Goal: Use online tool/utility: Utilize a website feature to perform a specific function

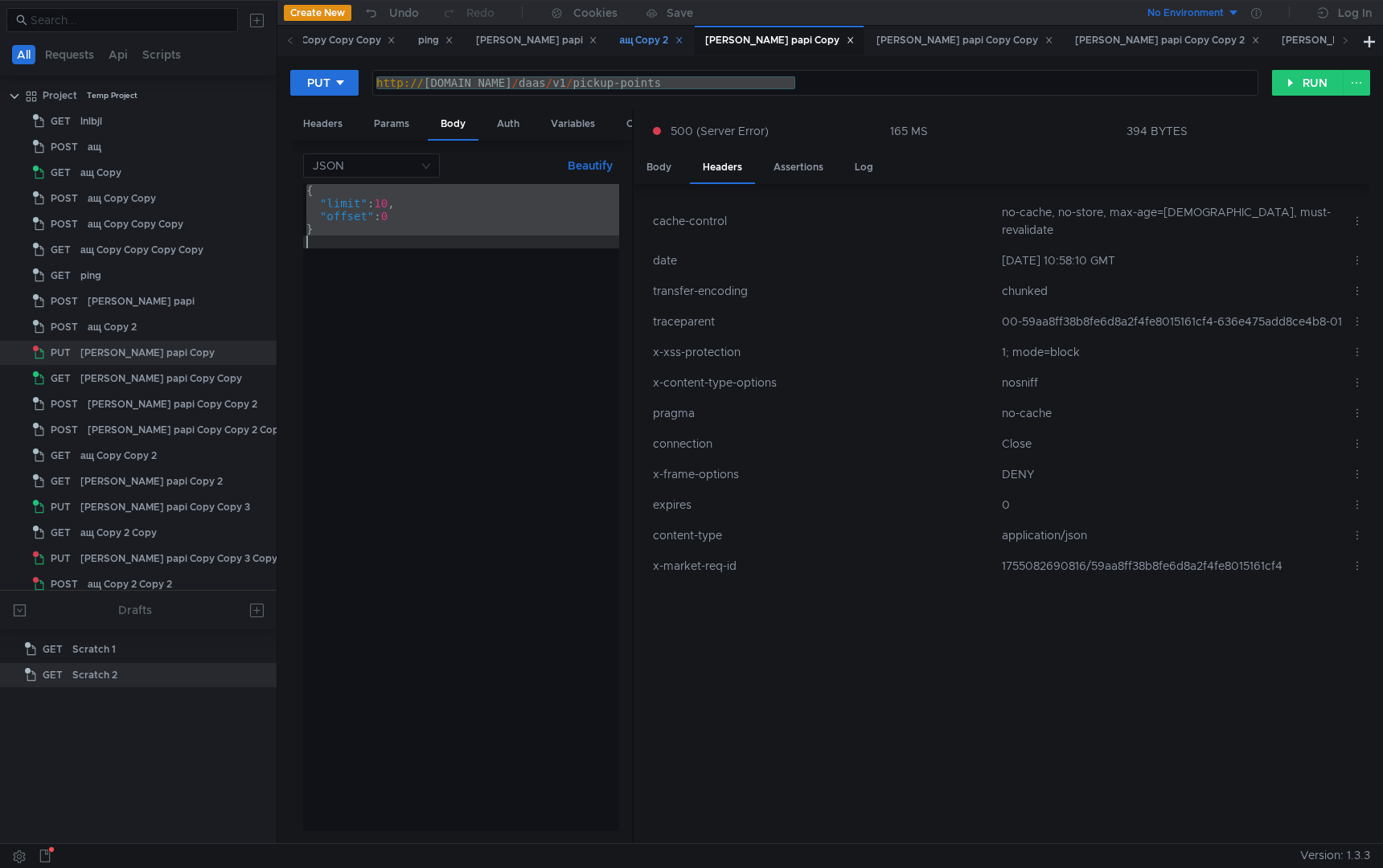
click at [620, 42] on div "ащ Copy 2" at bounding box center [651, 40] width 63 height 17
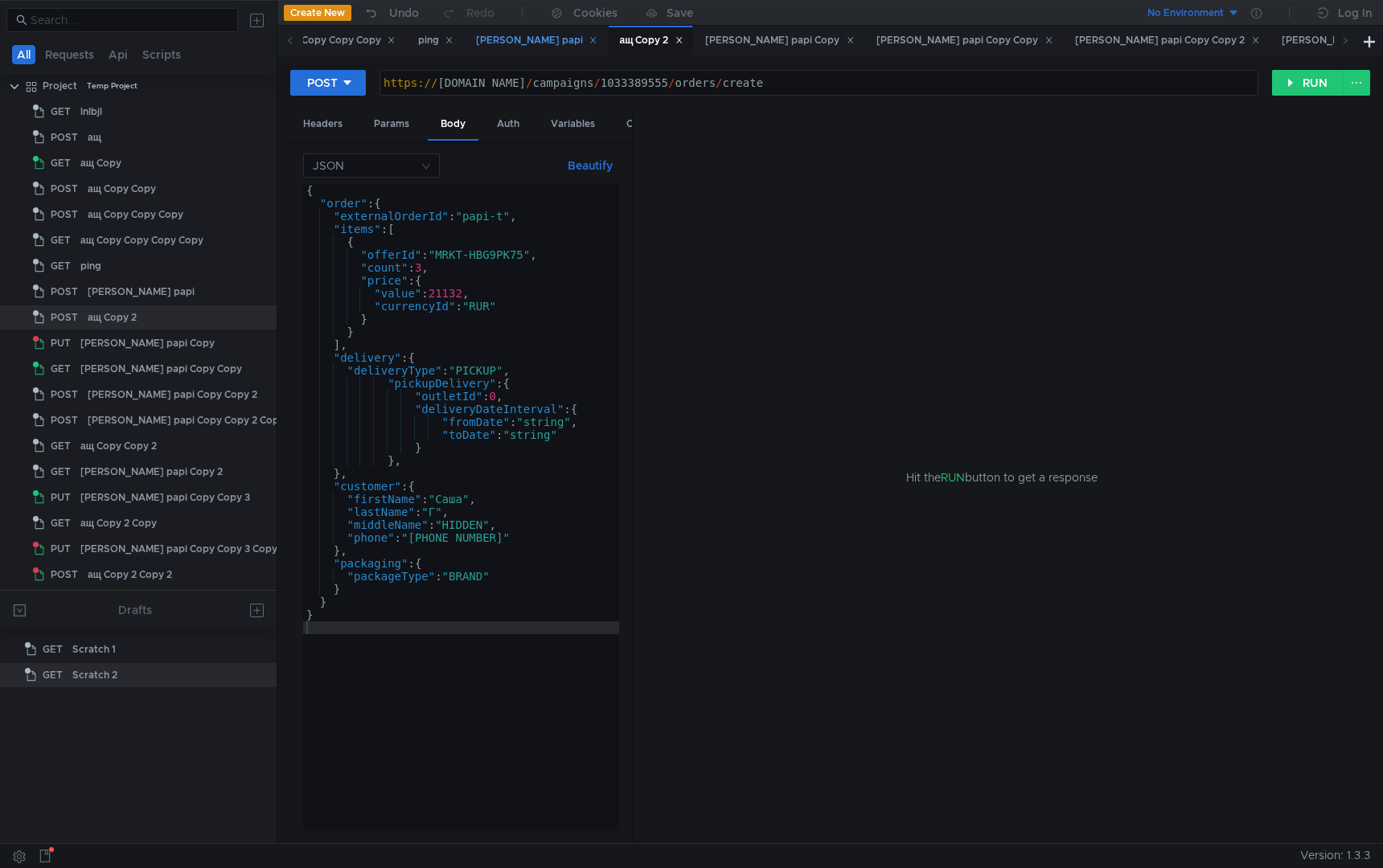
click at [503, 42] on div "[PERSON_NAME] papi" at bounding box center [537, 40] width 121 height 17
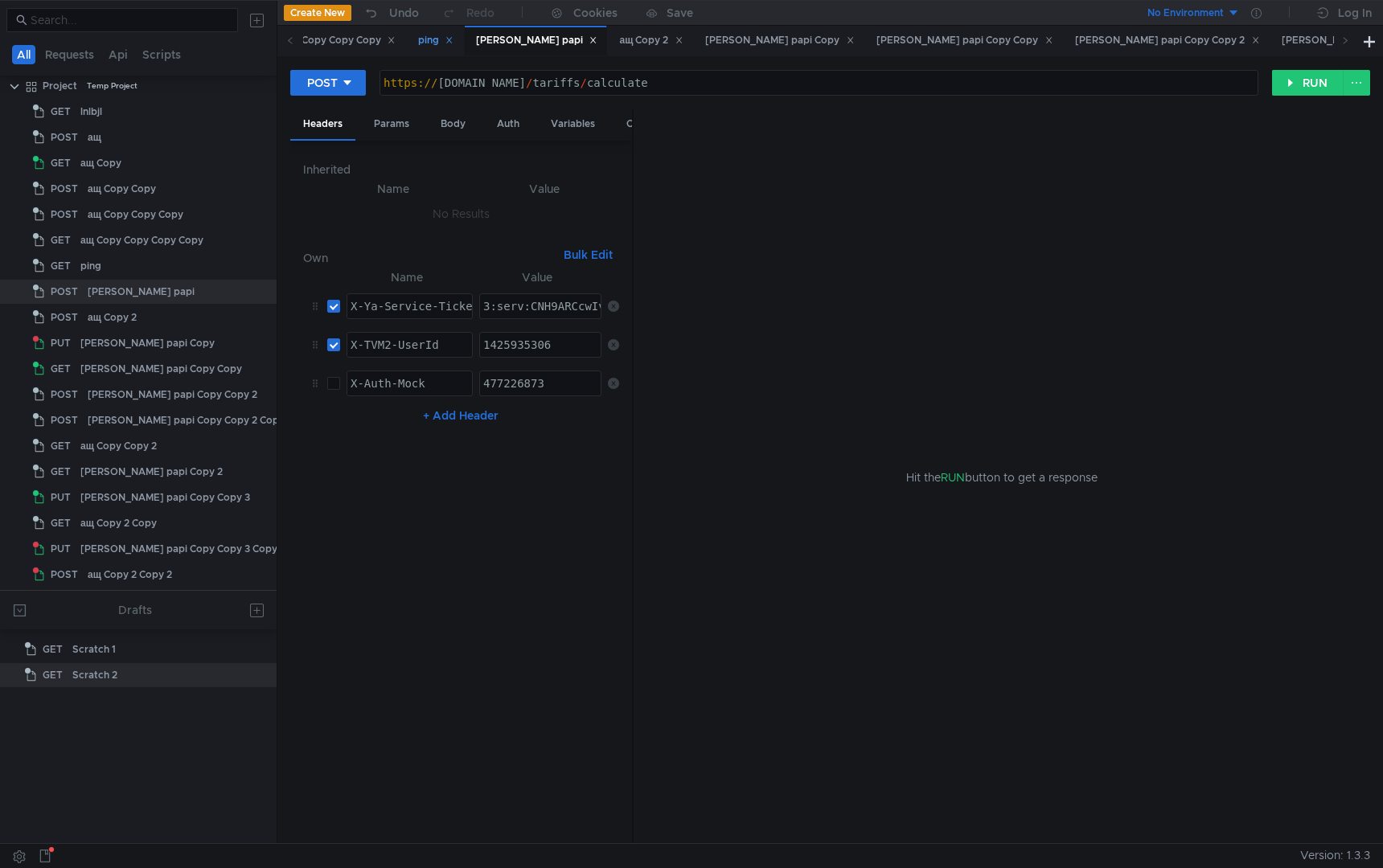
click at [444, 41] on div "ping" at bounding box center [436, 40] width 35 height 17
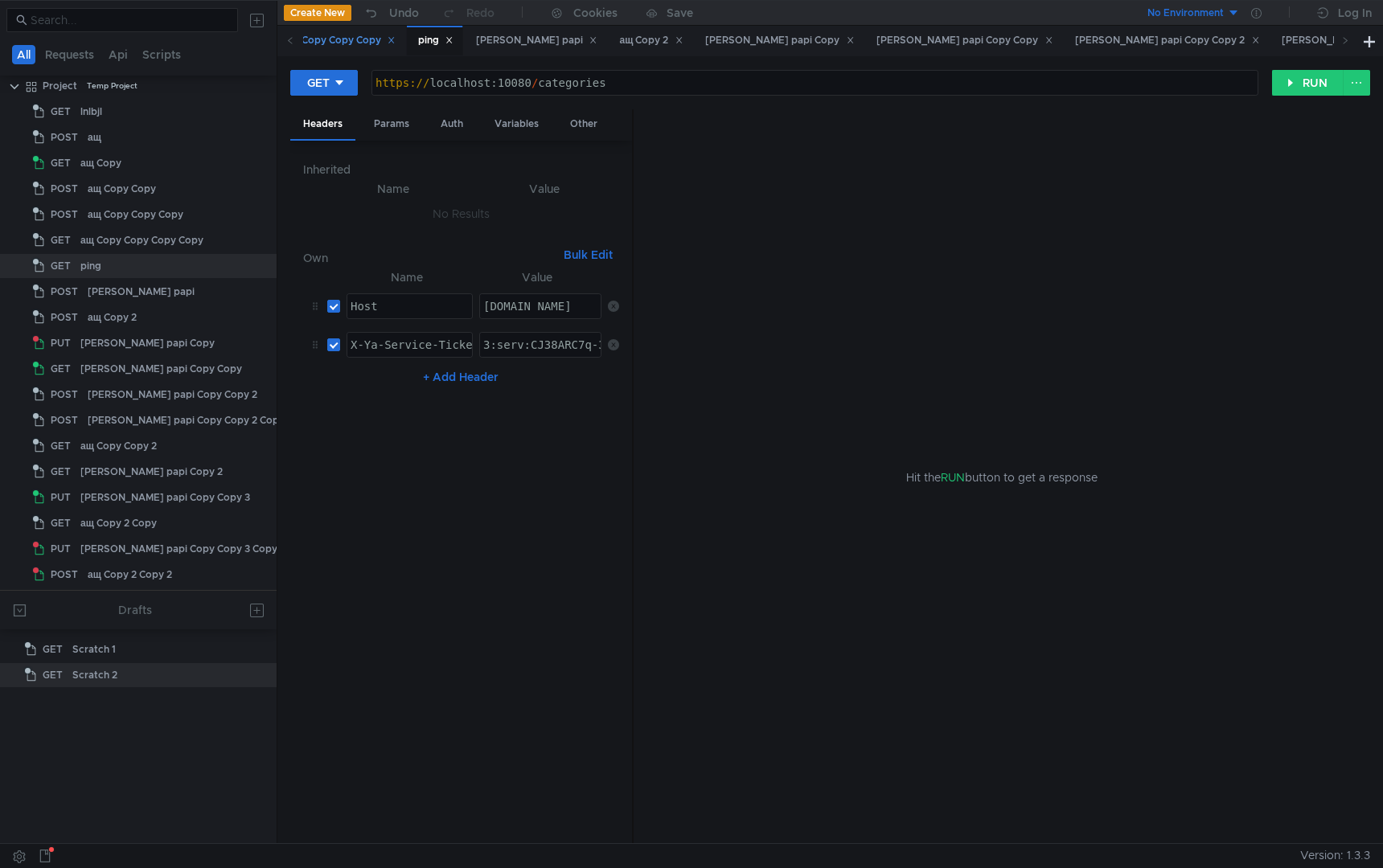
click at [377, 37] on div "ащ Copy Copy Copy Copy" at bounding box center [327, 40] width 137 height 17
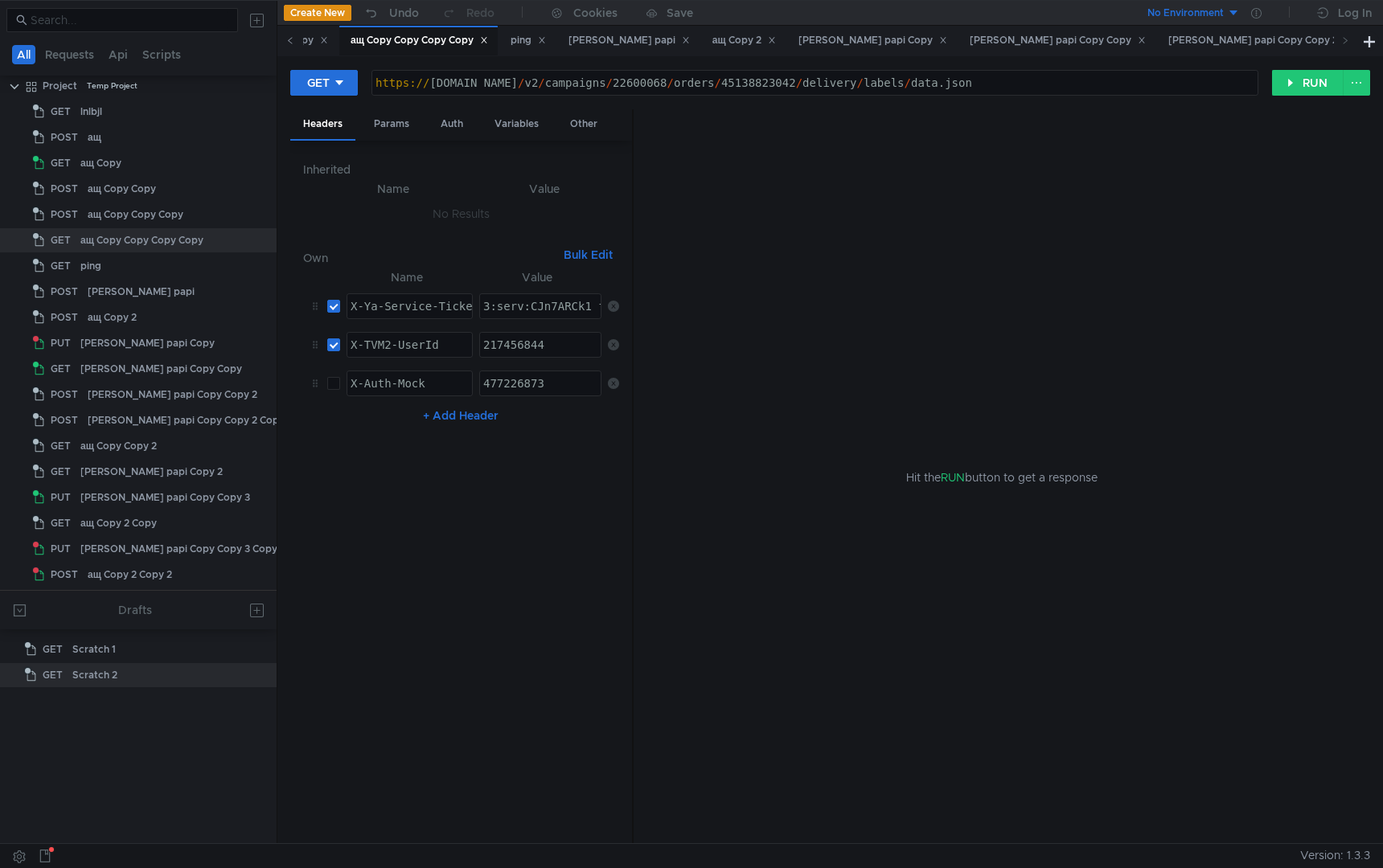
click at [288, 35] on span at bounding box center [290, 40] width 8 height 17
click at [640, 41] on div "ащ Copy Copy Copy" at bounding box center [616, 40] width 110 height 17
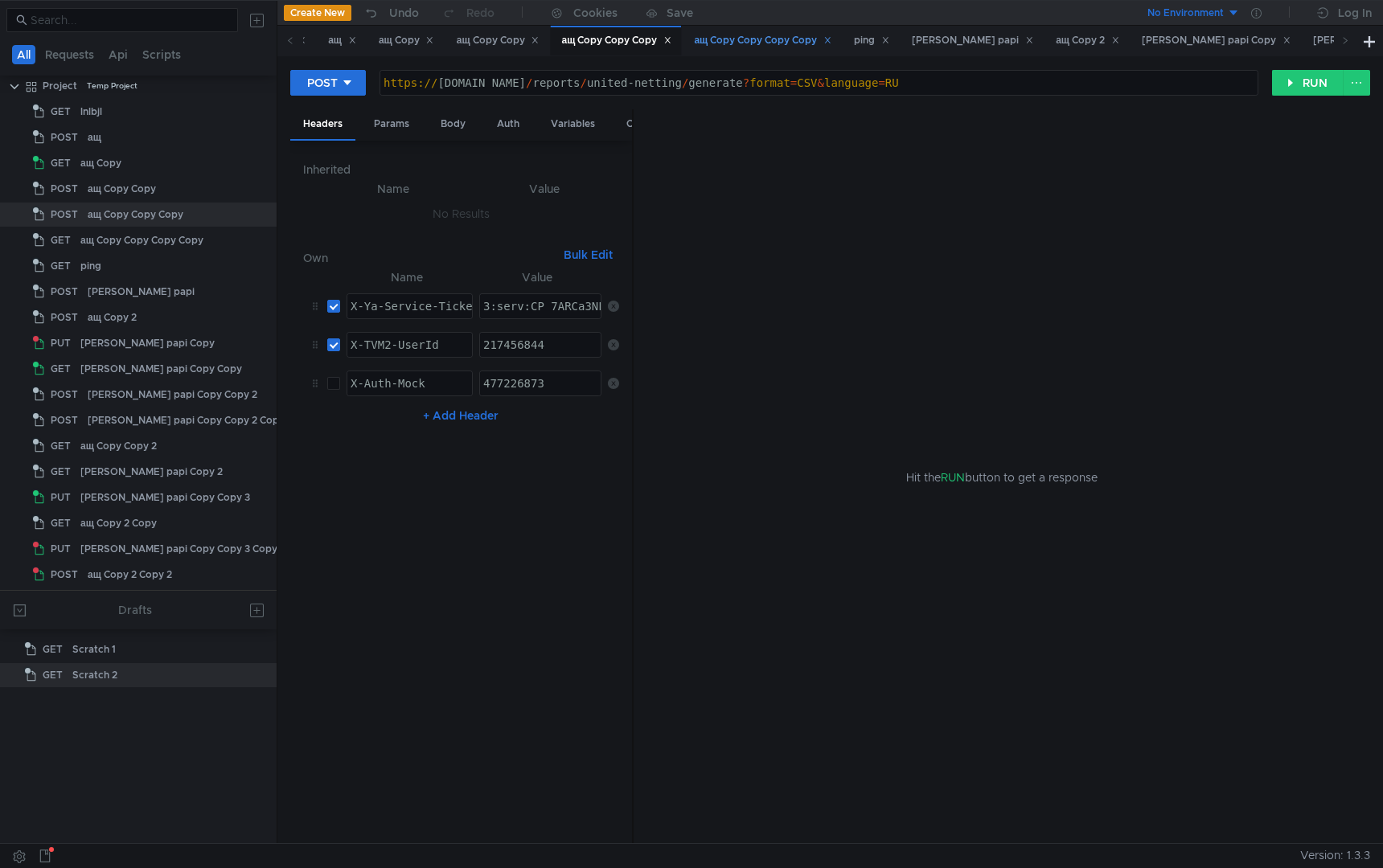
click at [731, 30] on div "ащ Copy Copy Copy Copy" at bounding box center [761, 40] width 158 height 30
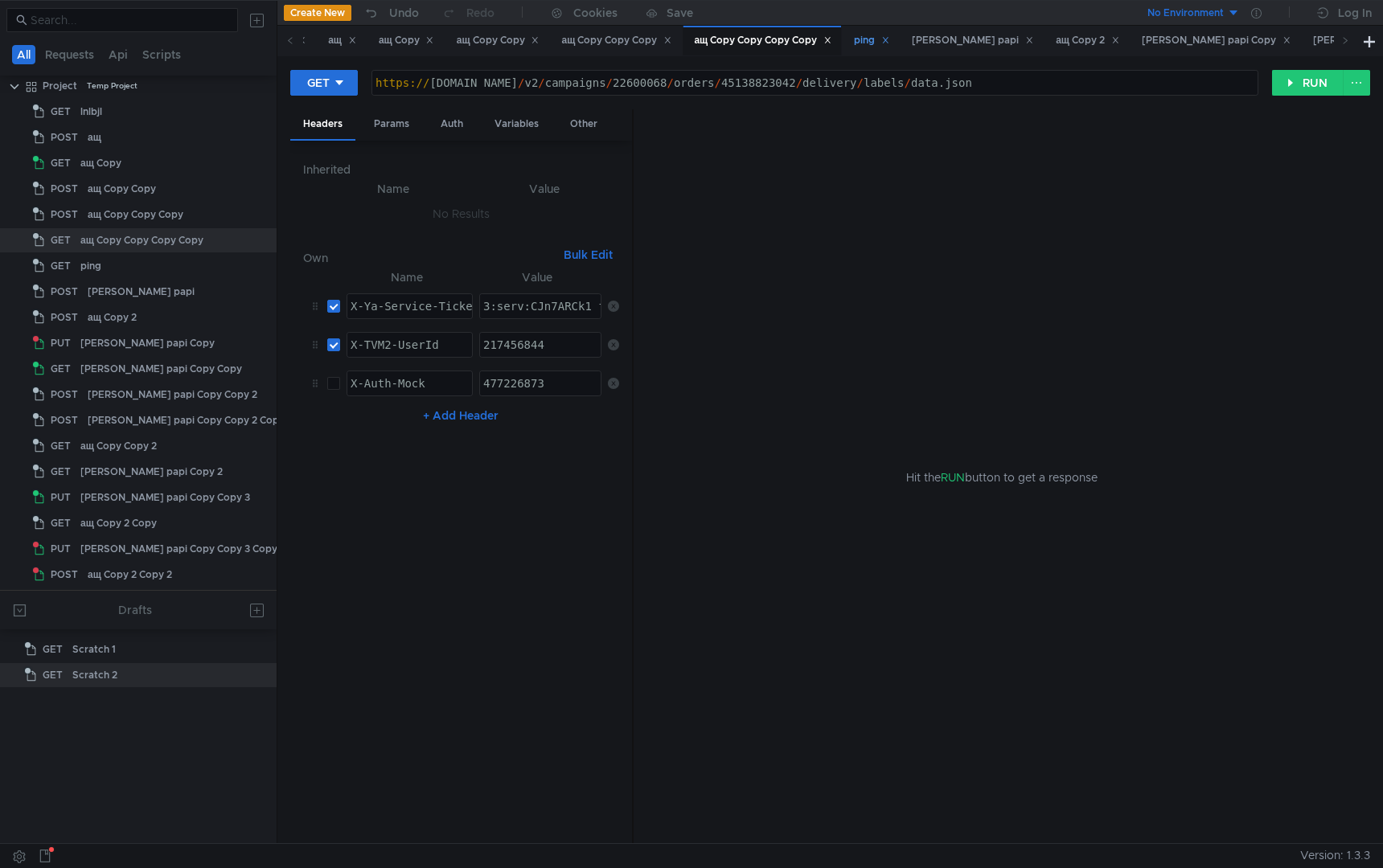
click at [887, 33] on div "ping" at bounding box center [872, 40] width 35 height 17
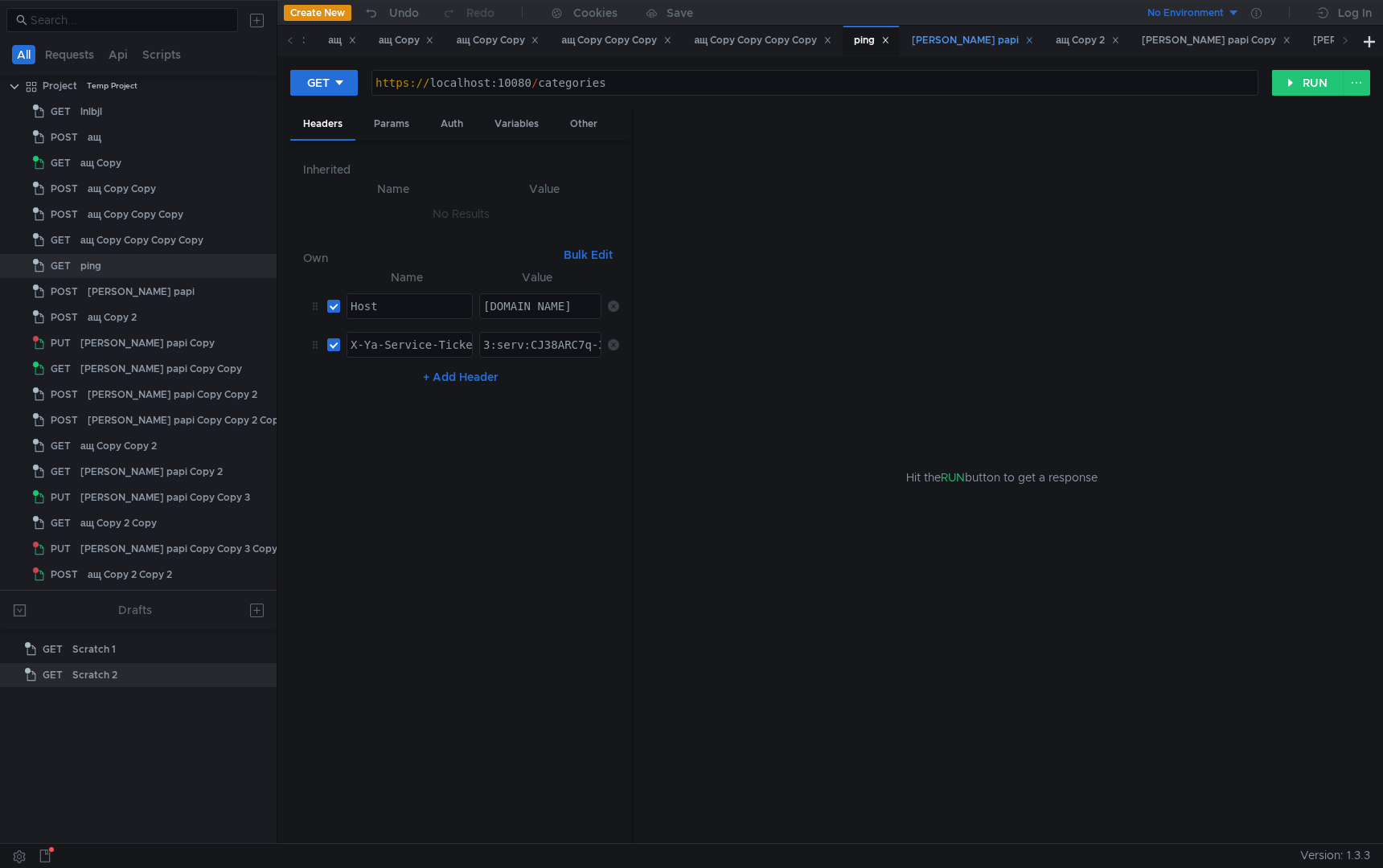
click at [959, 41] on div "[PERSON_NAME] papi" at bounding box center [973, 40] width 121 height 17
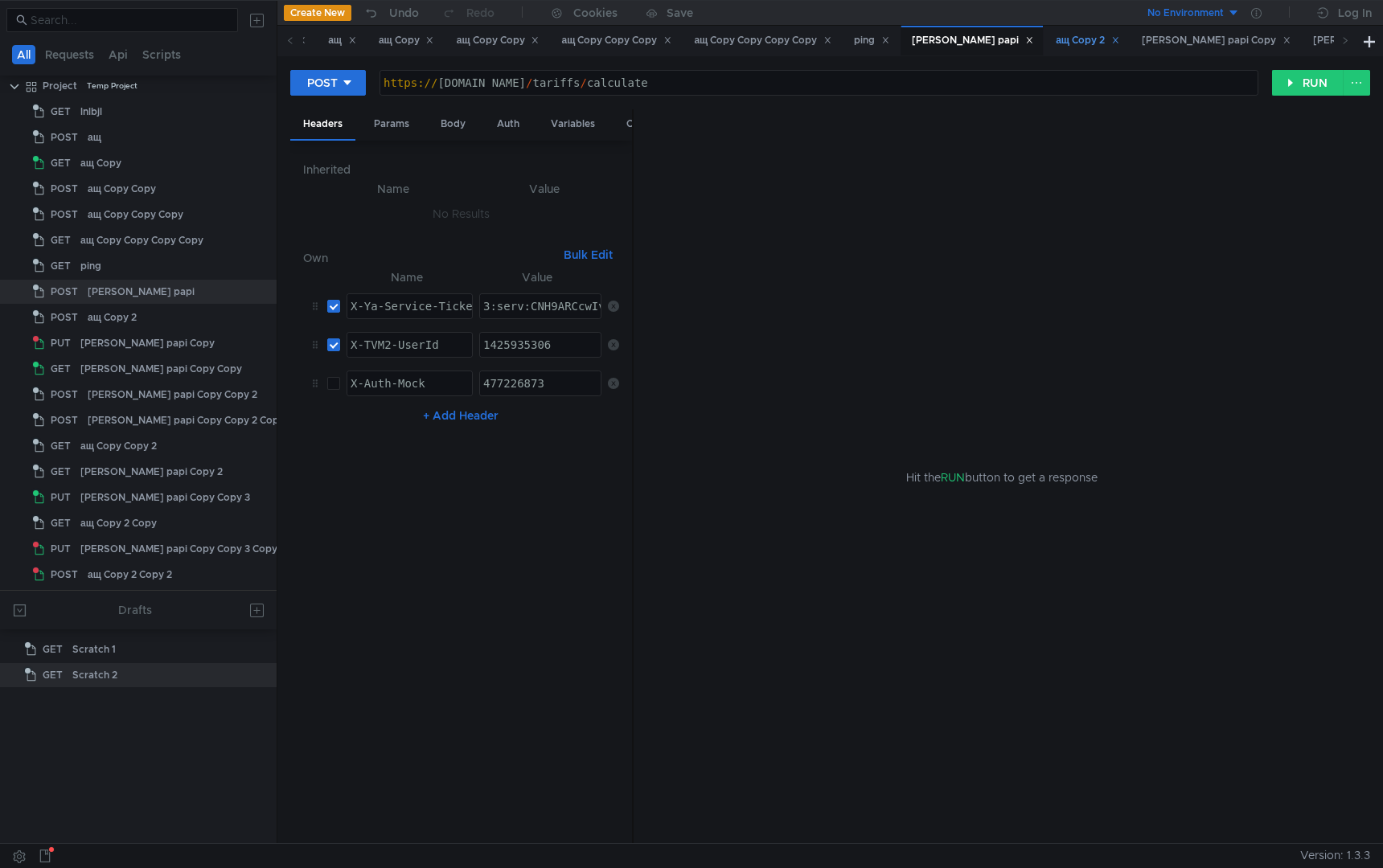
click at [1056, 40] on div "ащ Copy 2" at bounding box center [1087, 40] width 63 height 17
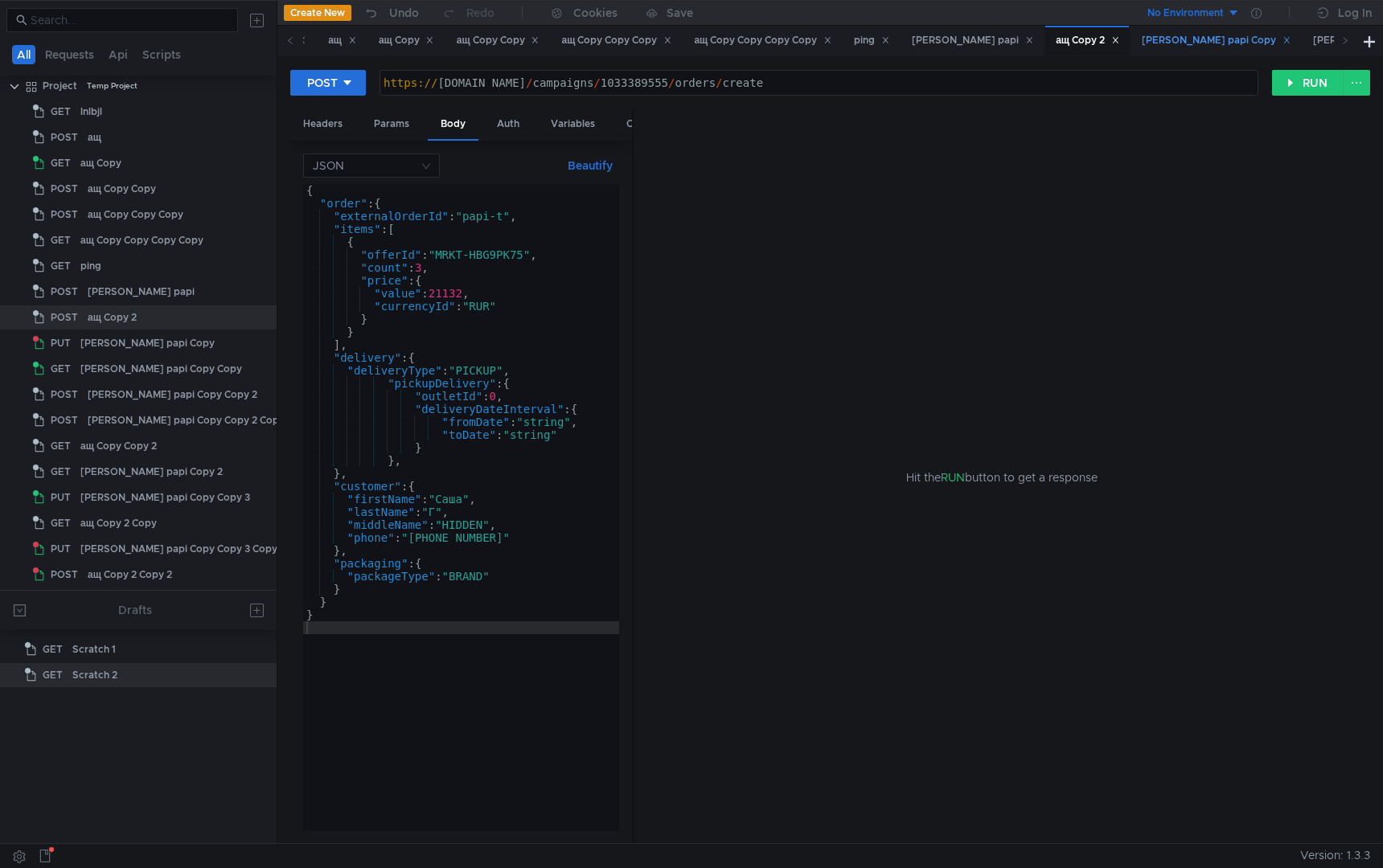
click at [1142, 40] on div "[PERSON_NAME] papi Copy" at bounding box center [1216, 40] width 149 height 17
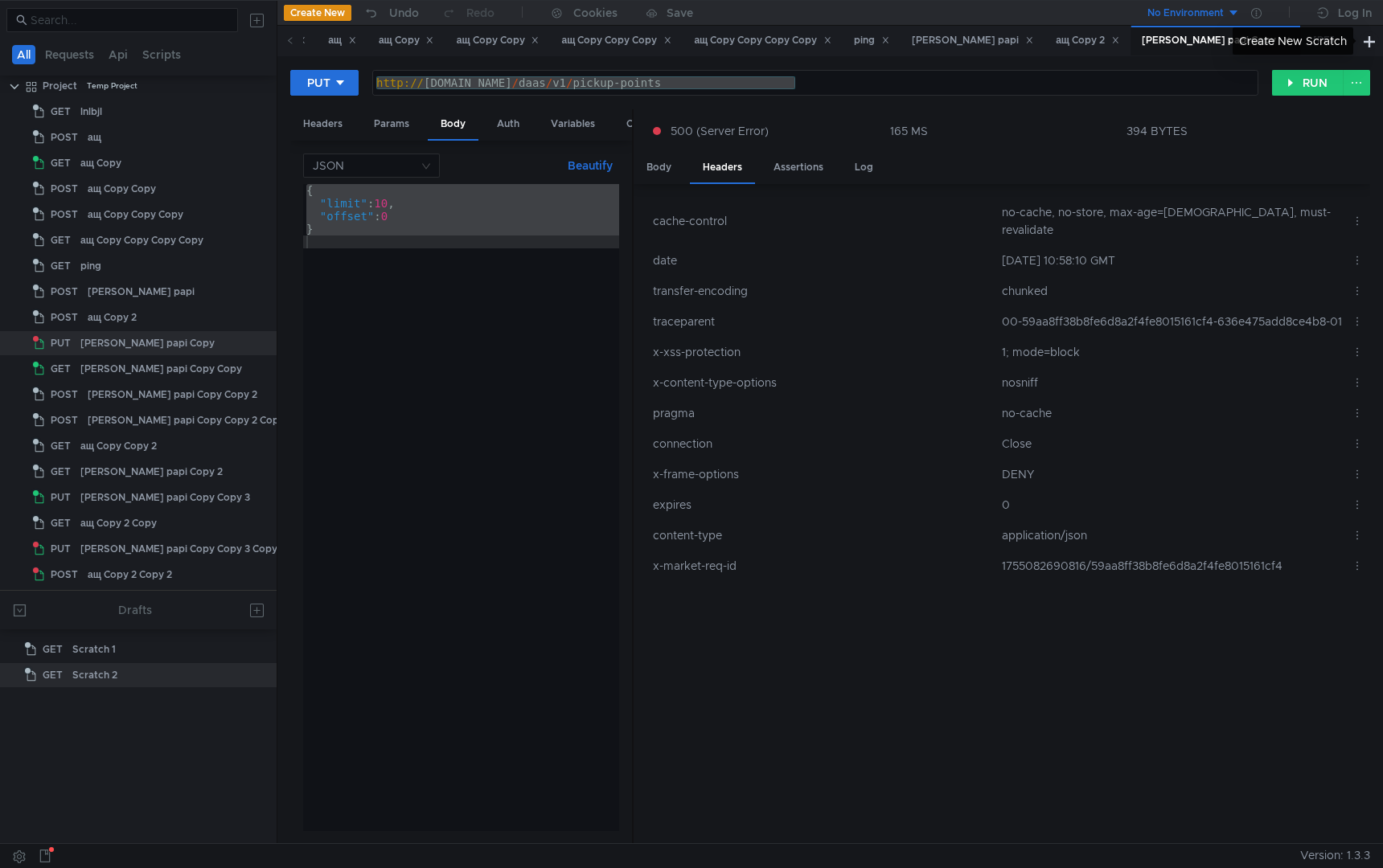
click at [1354, 42] on div "Create New Scratch" at bounding box center [1296, 40] width 127 height 27
click at [1348, 41] on icon at bounding box center [1344, 40] width 8 height 8
click at [969, 35] on div "[PERSON_NAME] papi Copy Copy" at bounding box center [1057, 40] width 176 height 17
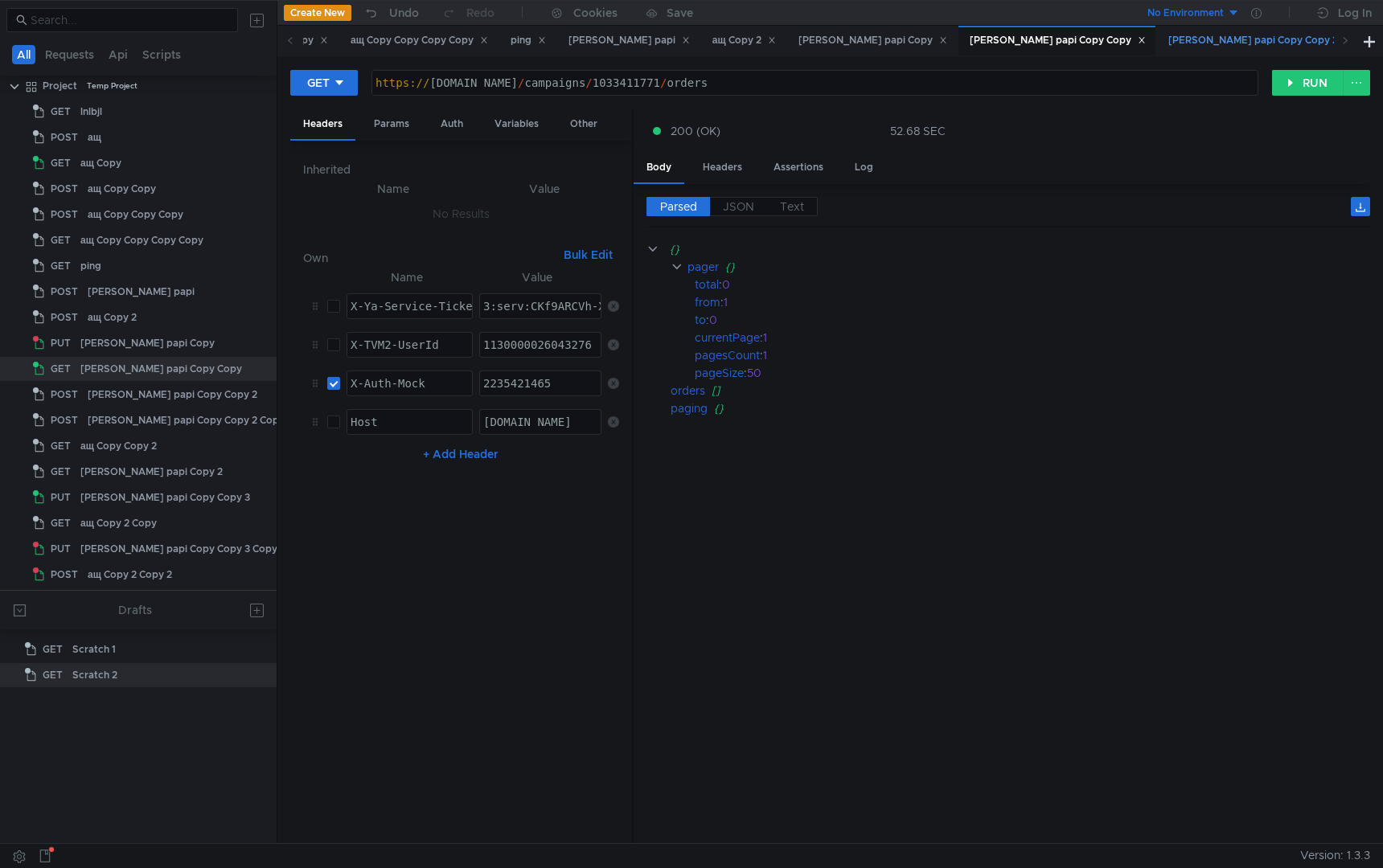
click at [1168, 48] on div "[PERSON_NAME] papi Copy Copy 2" at bounding box center [1260, 40] width 184 height 17
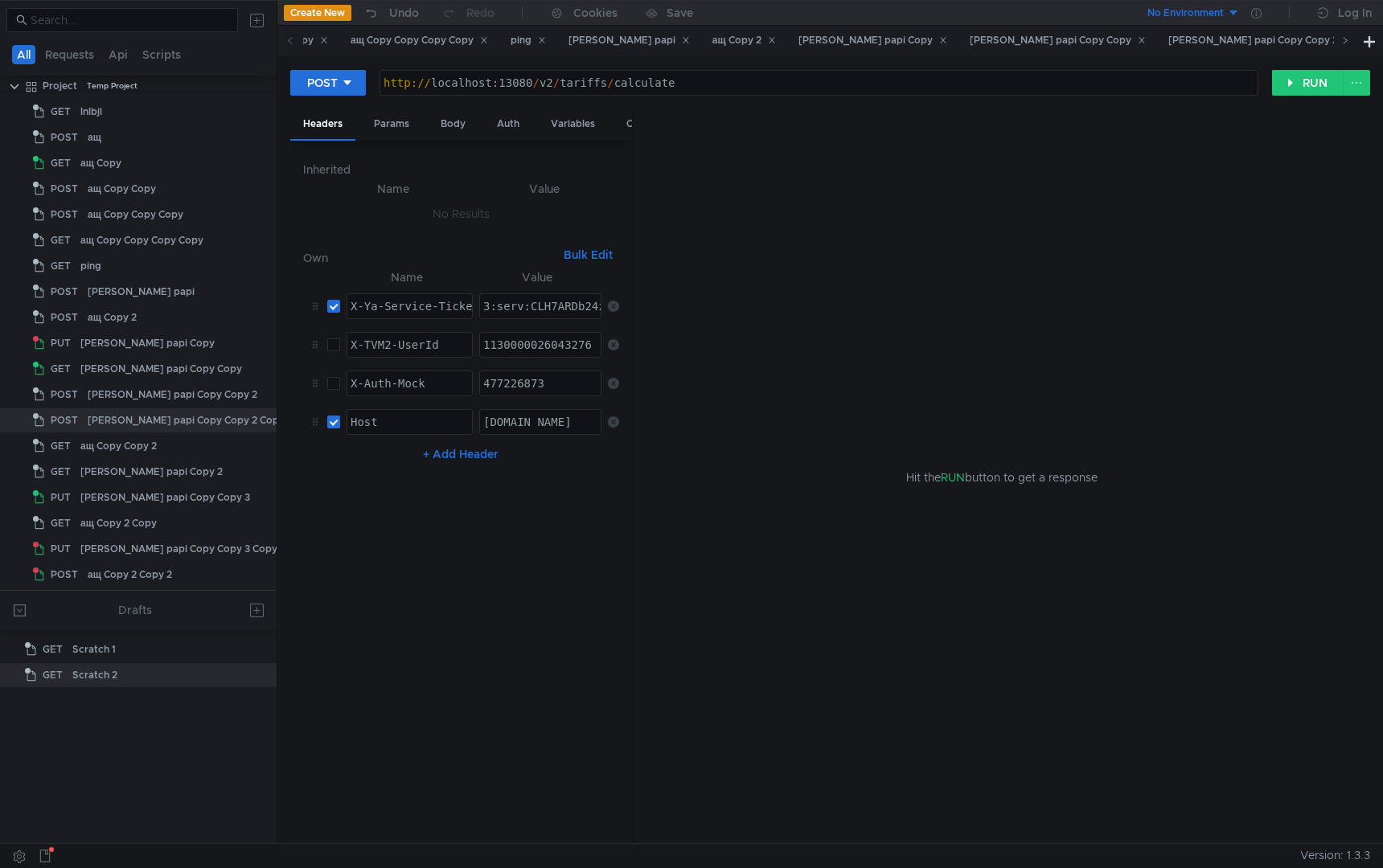
click at [1341, 41] on icon at bounding box center [1344, 40] width 8 height 8
click at [1265, 41] on div "ащ Copy Copy 2" at bounding box center [1310, 40] width 91 height 17
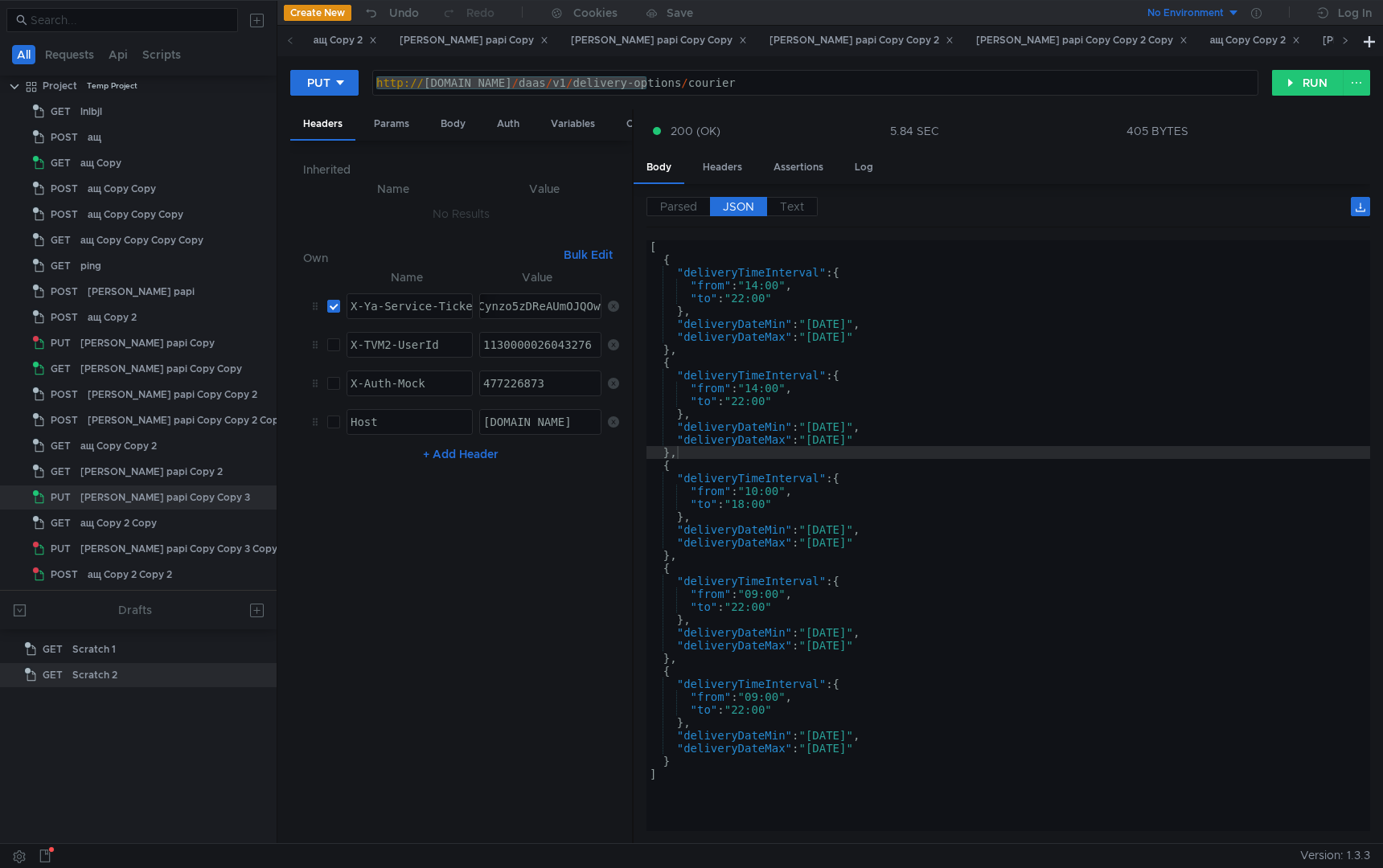
click at [1343, 41] on icon at bounding box center [1344, 40] width 8 height 8
click at [1365, 33] on div "Scratch 2" at bounding box center [1395, 40] width 60 height 17
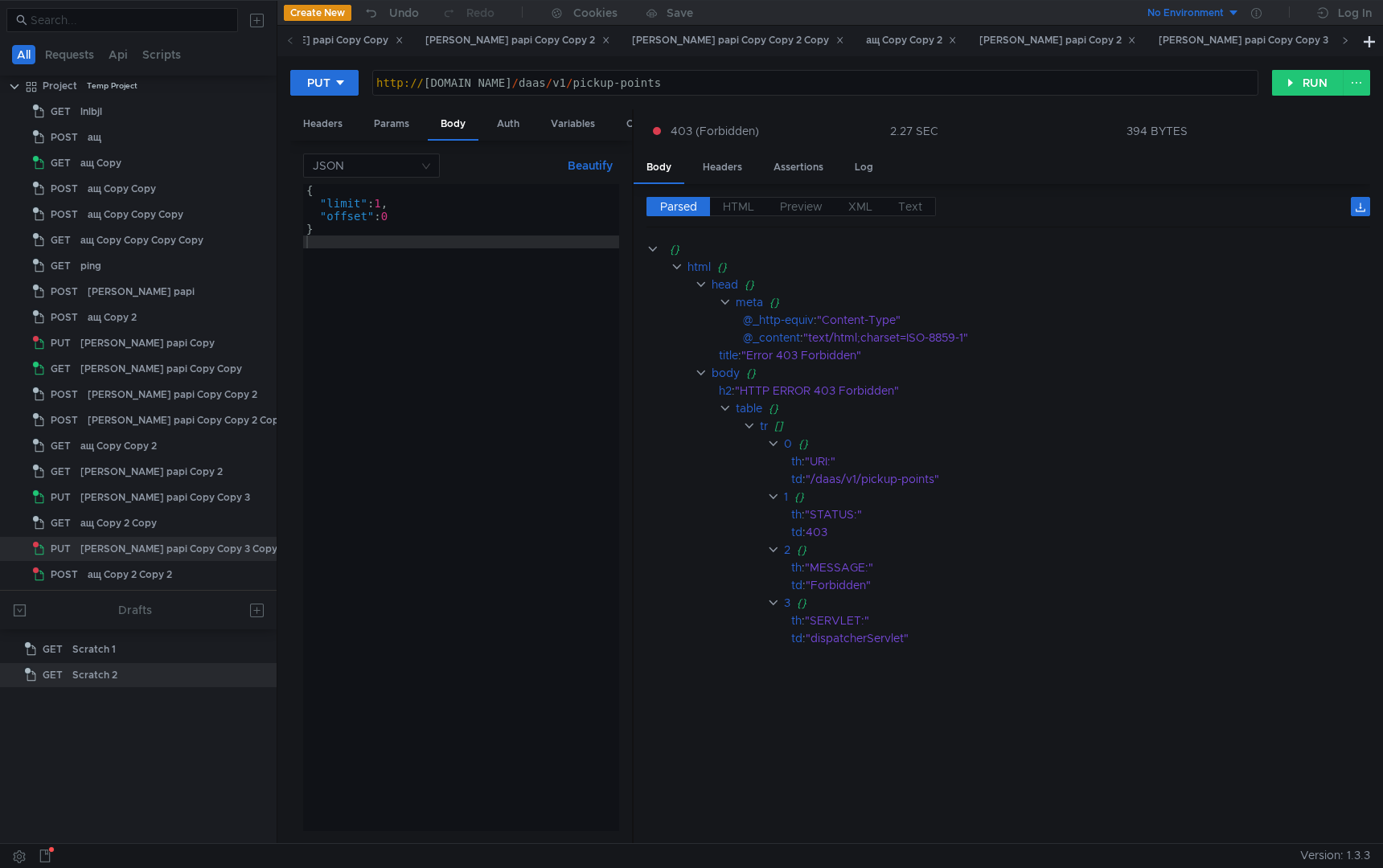
click at [1342, 41] on icon at bounding box center [1344, 40] width 8 height 8
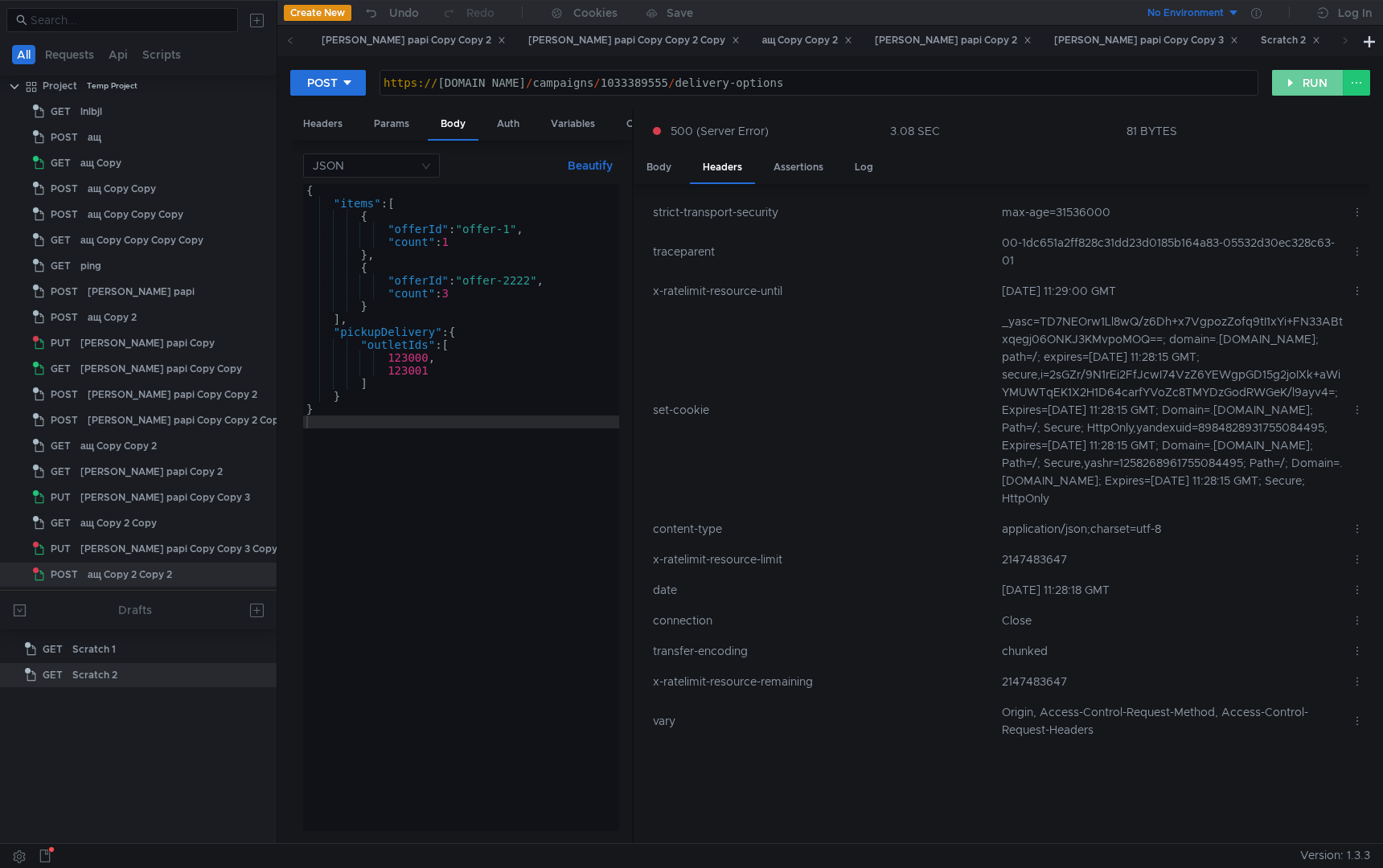
click at [1291, 88] on button "RUN" at bounding box center [1307, 82] width 71 height 26
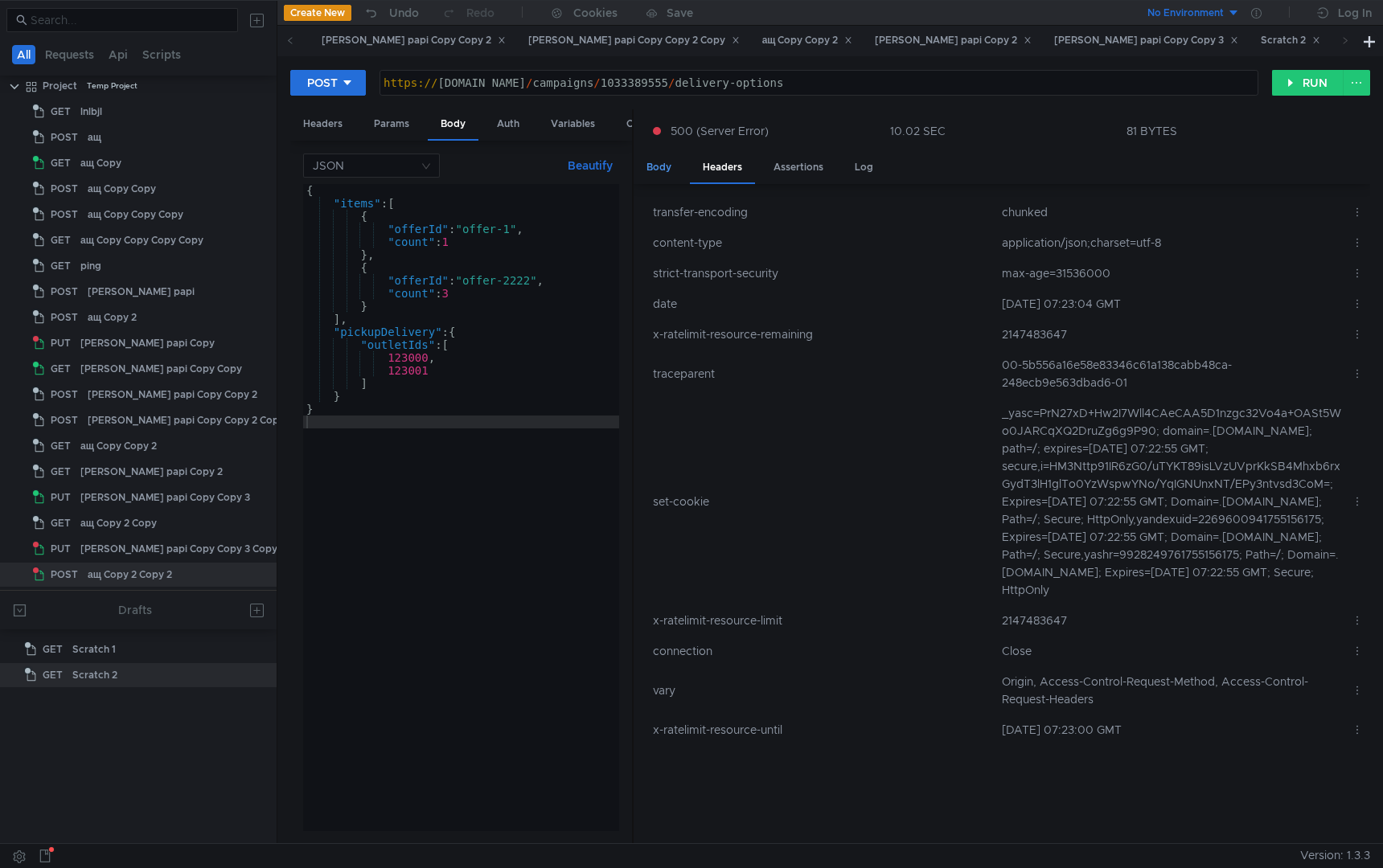
click at [658, 173] on div "Body" at bounding box center [659, 168] width 51 height 30
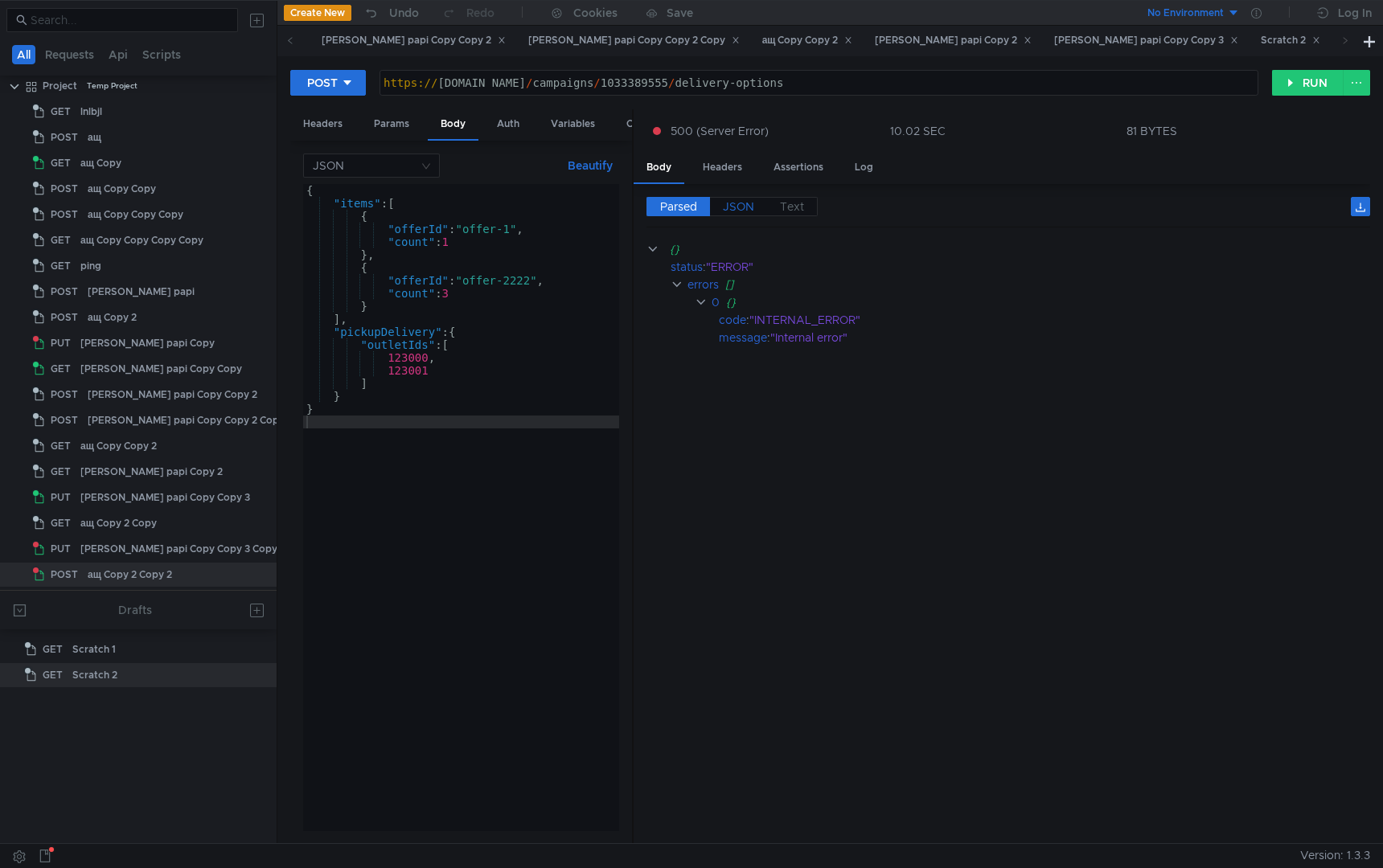
click at [731, 200] on span "JSON" at bounding box center [739, 207] width 32 height 14
click at [728, 170] on div "Headers" at bounding box center [723, 168] width 65 height 30
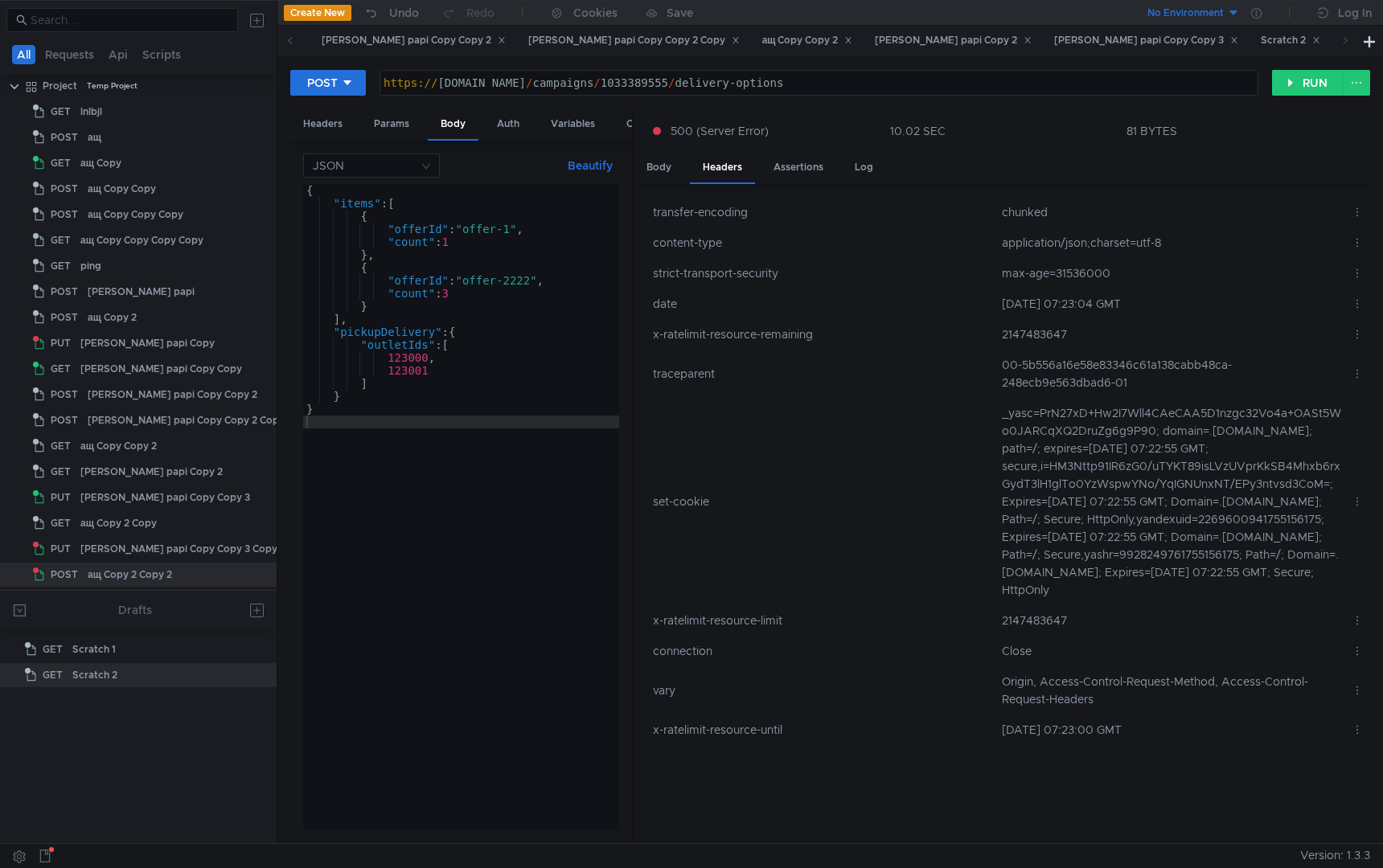
click at [1081, 366] on td "00-5b556a16e58e83346c61a138cabb48ca-248ecb9e563dbad6-01" at bounding box center [1170, 373] width 349 height 48
copy td "5b556a16e58e83346c61a138cabb48ca"
click at [417, 646] on div "{ "items" : [ { "offerId" : "offer-1" , "count" : 1 } , { "offerId" : "offer-22…" at bounding box center [460, 520] width 316 height 673
click at [534, 558] on div "{ "items" : [ { "offerId" : "offer-1" , "count" : 1 } , { "offerId" : "offer-22…" at bounding box center [460, 520] width 316 height 673
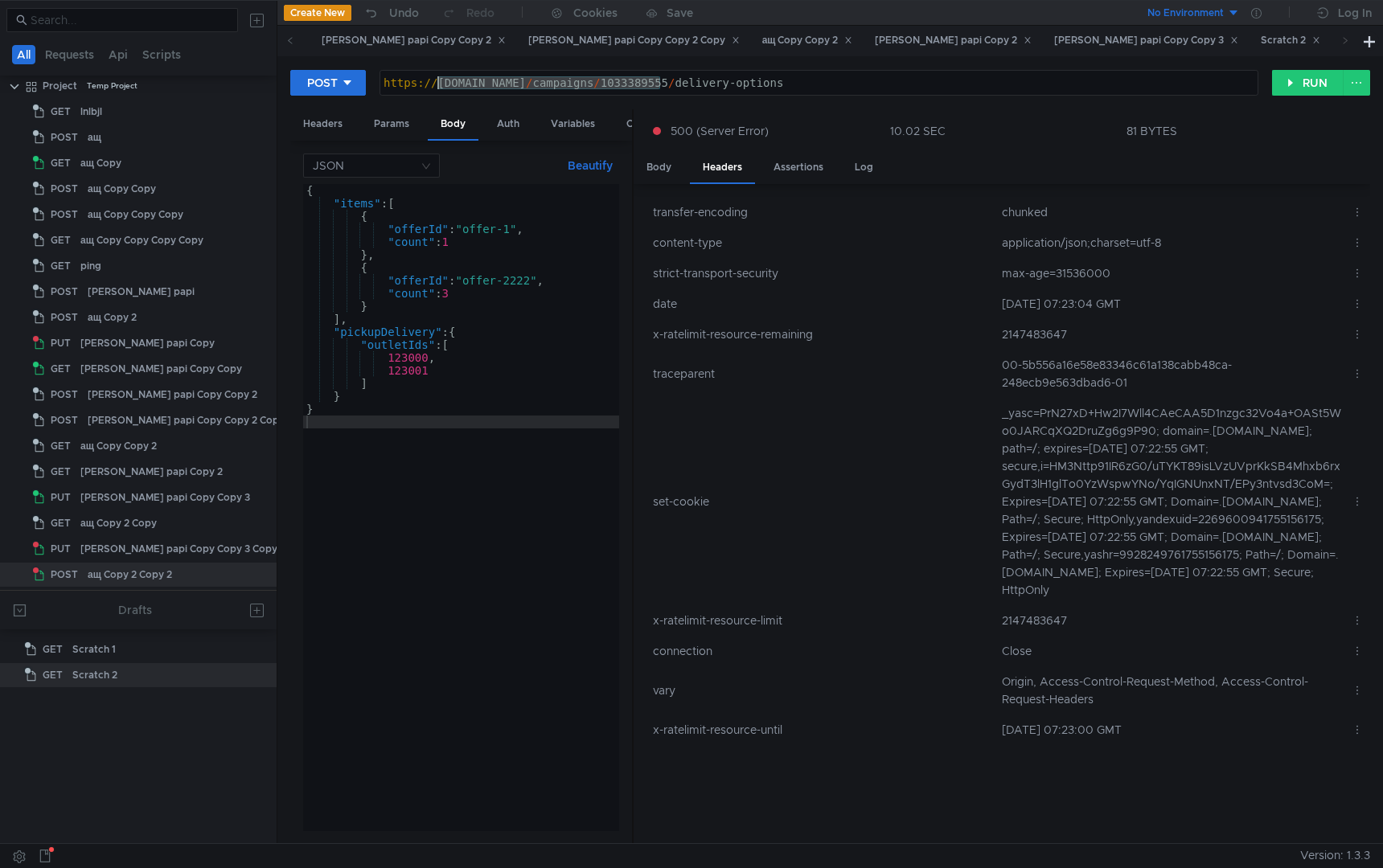
drag, startPoint x: 663, startPoint y: 79, endPoint x: 437, endPoint y: 89, distance: 226.2
click at [437, 88] on div "https:// [DOMAIN_NAME] / campaigns / 1033389555 / delivery-options" at bounding box center [819, 96] width 877 height 39
type textarea "[URL]"
click at [1297, 77] on button "RUN" at bounding box center [1307, 82] width 71 height 26
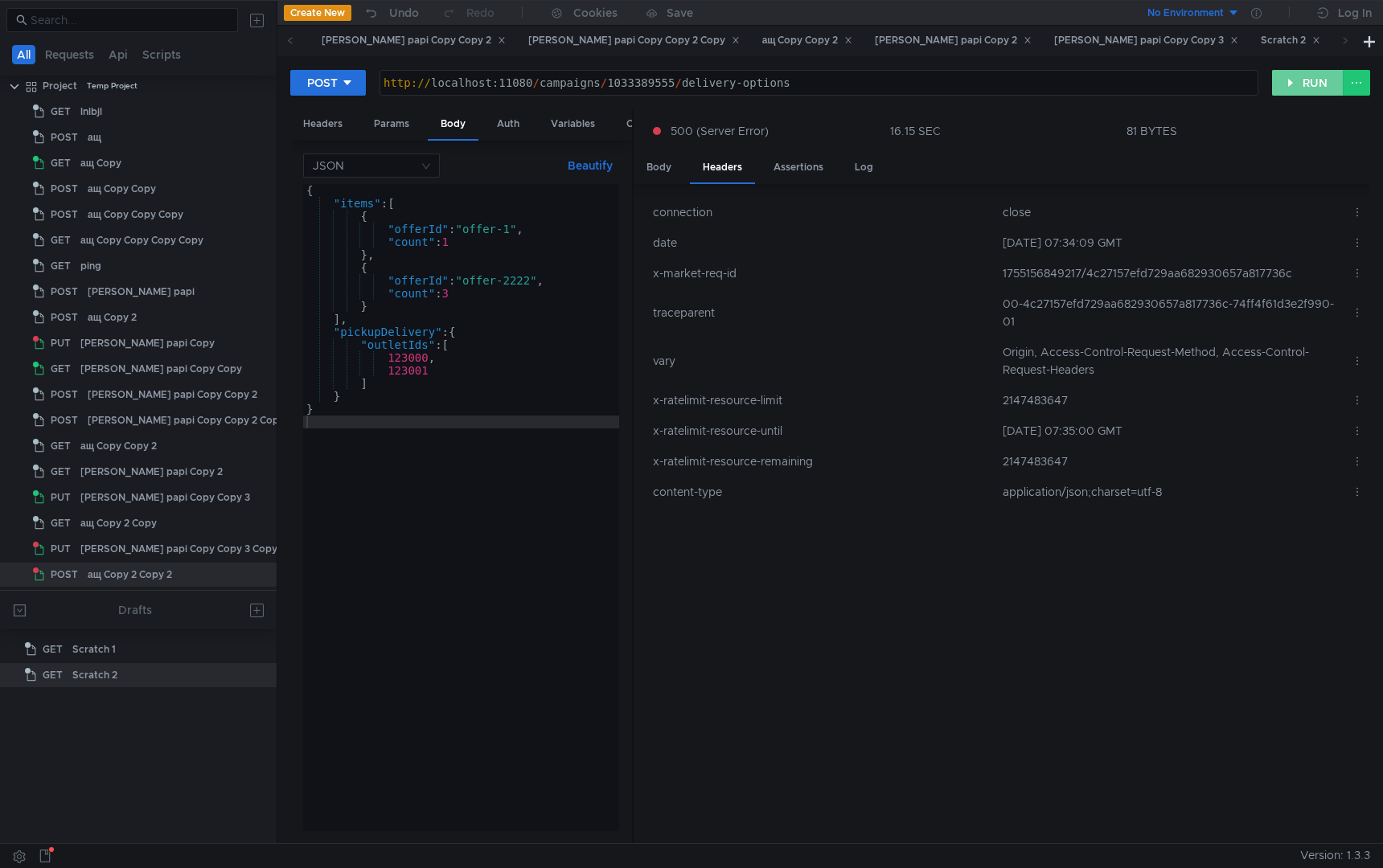
click at [1304, 85] on button "RUN" at bounding box center [1307, 82] width 71 height 26
click at [1307, 82] on button "RUN" at bounding box center [1307, 82] width 71 height 26
click at [1294, 78] on button "RUN" at bounding box center [1307, 82] width 71 height 26
drag, startPoint x: 466, startPoint y: 230, endPoint x: 514, endPoint y: 231, distance: 48.0
click at [514, 231] on div "{ "items" : [ { "offerId" : "offer-1" , "count" : 1 } , { "offerId" : "offer-22…" at bounding box center [460, 520] width 316 height 673
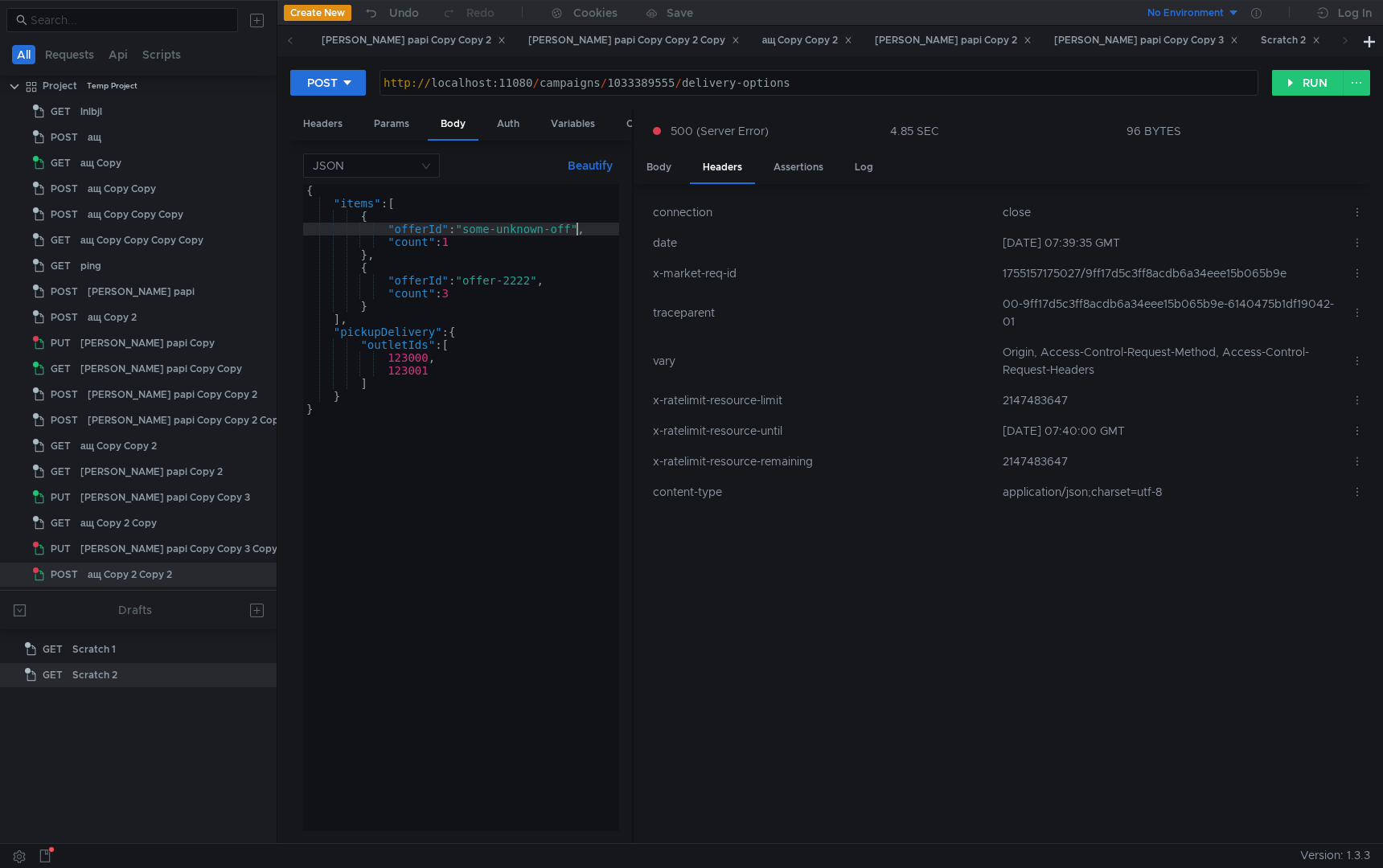
scroll to position [0, 20]
drag, startPoint x: 471, startPoint y: 230, endPoint x: 590, endPoint y: 232, distance: 119.0
click at [590, 232] on div "{ "items" : [ { "offerId" : "some-unknown-offer" , "count" : 1 } , { "offerId" …" at bounding box center [460, 520] width 316 height 673
drag, startPoint x: 467, startPoint y: 283, endPoint x: 533, endPoint y: 283, distance: 66.0
click at [533, 283] on div "{ "items" : [ { "offerId" : "some-unknown-offer" , "count" : 1 } , { "offerId" …" at bounding box center [460, 520] width 316 height 673
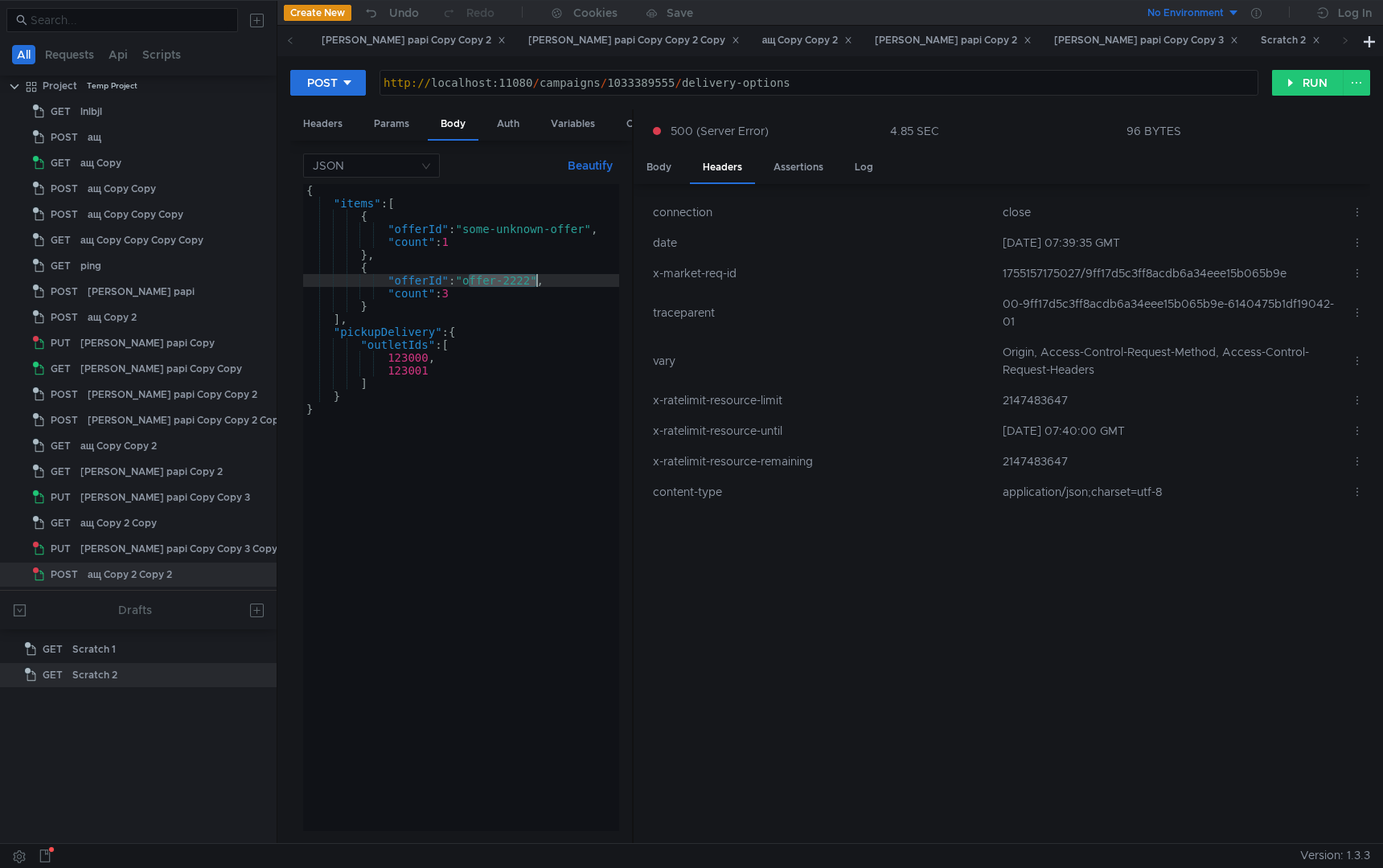
scroll to position [0, 17]
paste textarea "some-unknown-offer"
click at [469, 288] on div "{ "items" : [ { "offerId" : "some-unknown-offer" , "count" : 1 } , { "offerId" …" at bounding box center [460, 520] width 316 height 673
click at [469, 282] on div "{ "items" : [ { "offerId" : "some-unknown-offer" , "count" : 1 } , { "offerId" …" at bounding box center [460, 520] width 316 height 673
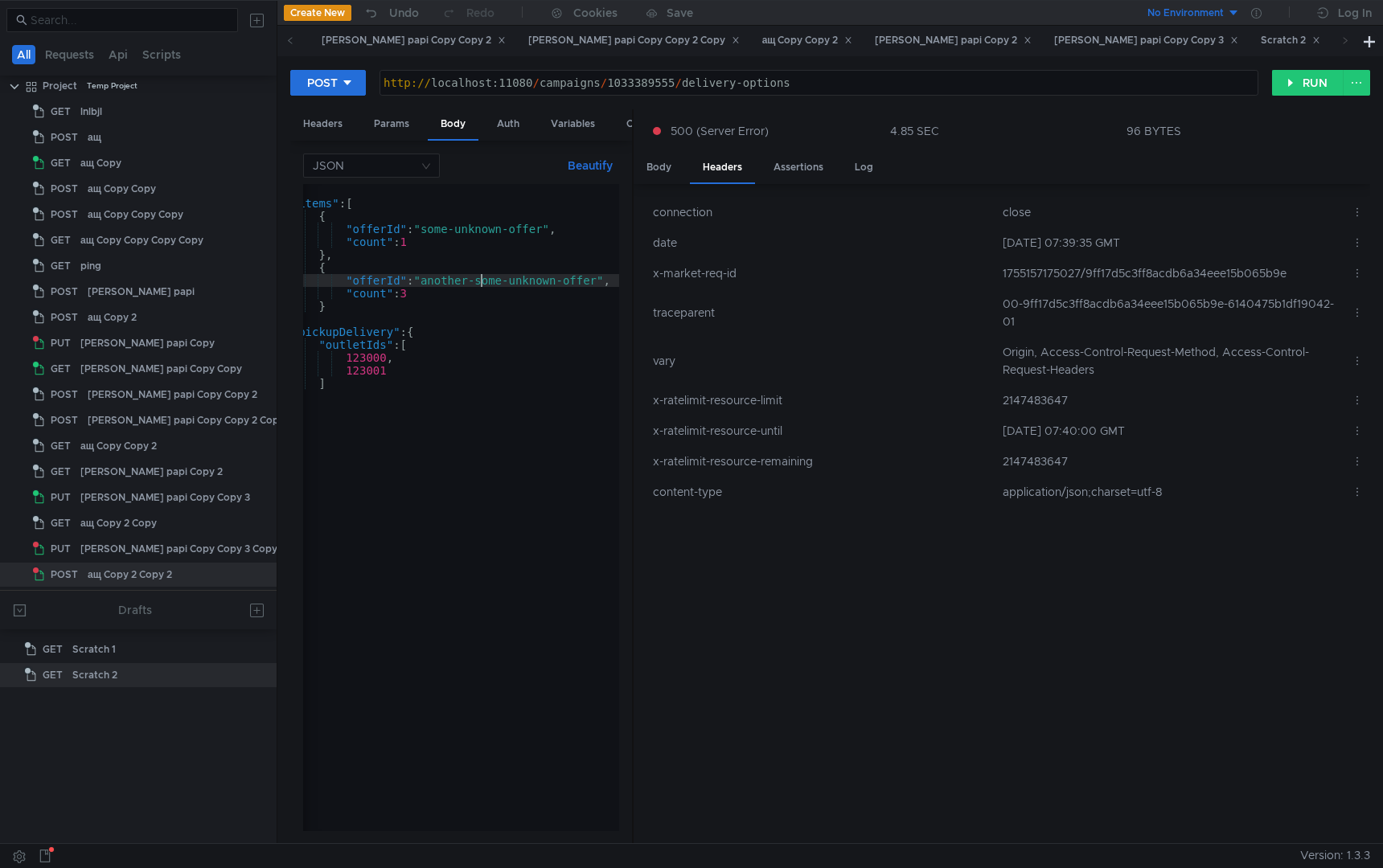
scroll to position [0, 41]
click at [543, 283] on div "{ "items" : [ { "offerId" : "some-unknown-offer" , "count" : 1 } , { "offerId" …" at bounding box center [440, 517] width 357 height 666
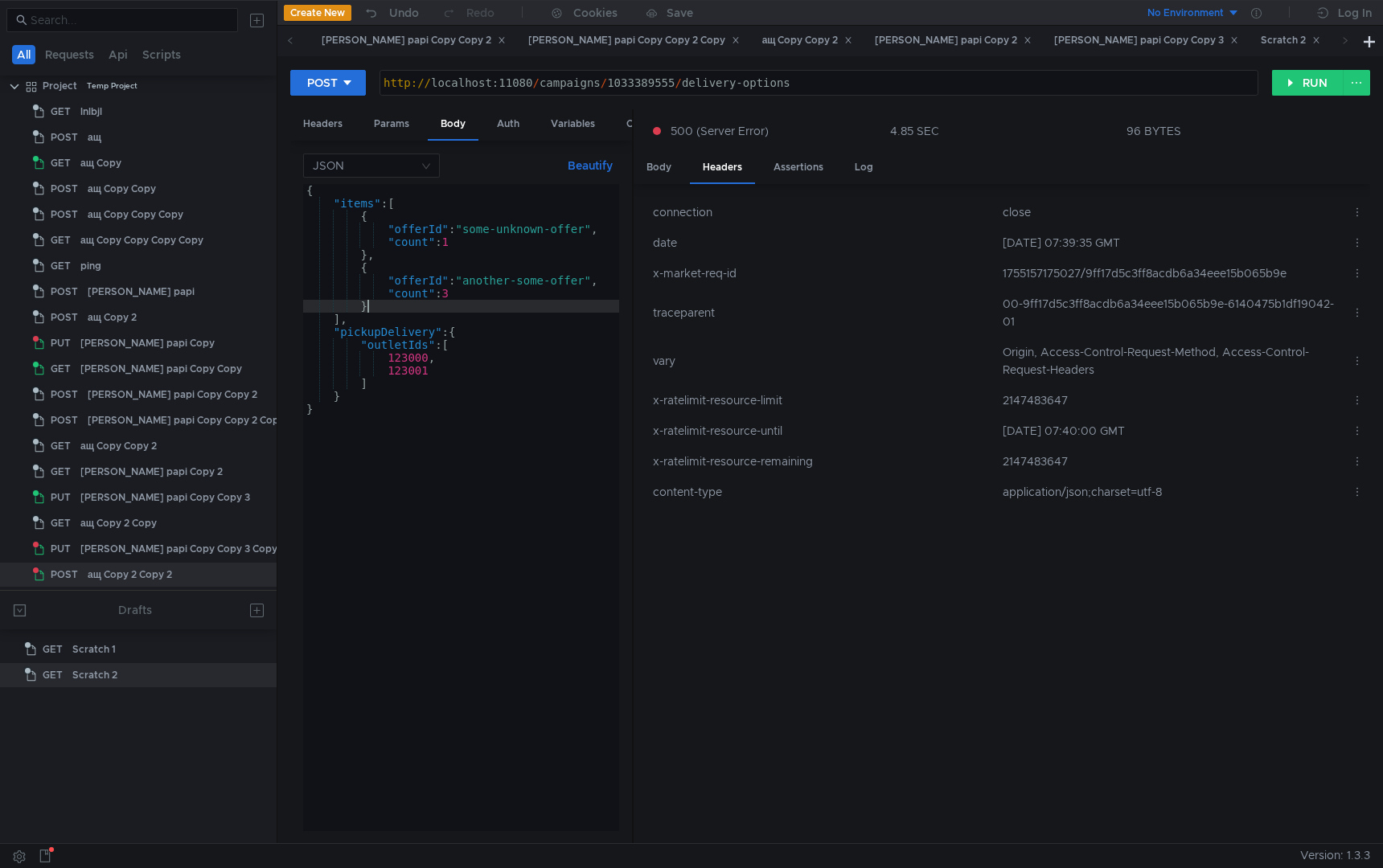
scroll to position [0, 3]
type textarea "}"
click at [1284, 88] on button "RUN" at bounding box center [1307, 82] width 71 height 26
click at [1080, 305] on td "00-4770f927914001030a3dfc39c92a409a-d0404360e634a8bc-01" at bounding box center [1171, 313] width 349 height 48
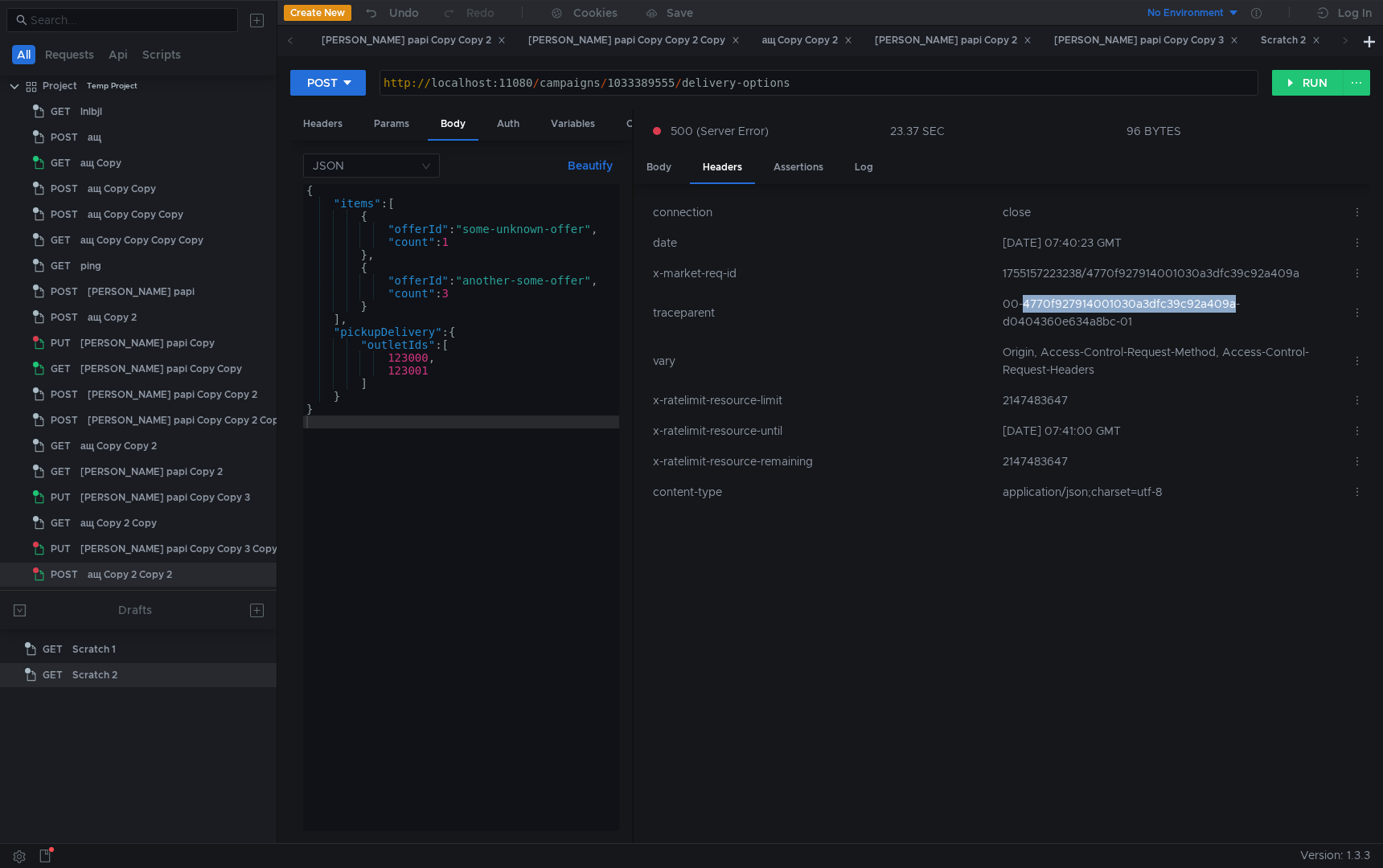
click at [1080, 305] on td "00-4770f927914001030a3dfc39c92a409a-d0404360e634a8bc-01" at bounding box center [1171, 313] width 349 height 48
copy td "4770f927914001030a3dfc39c92a409a"
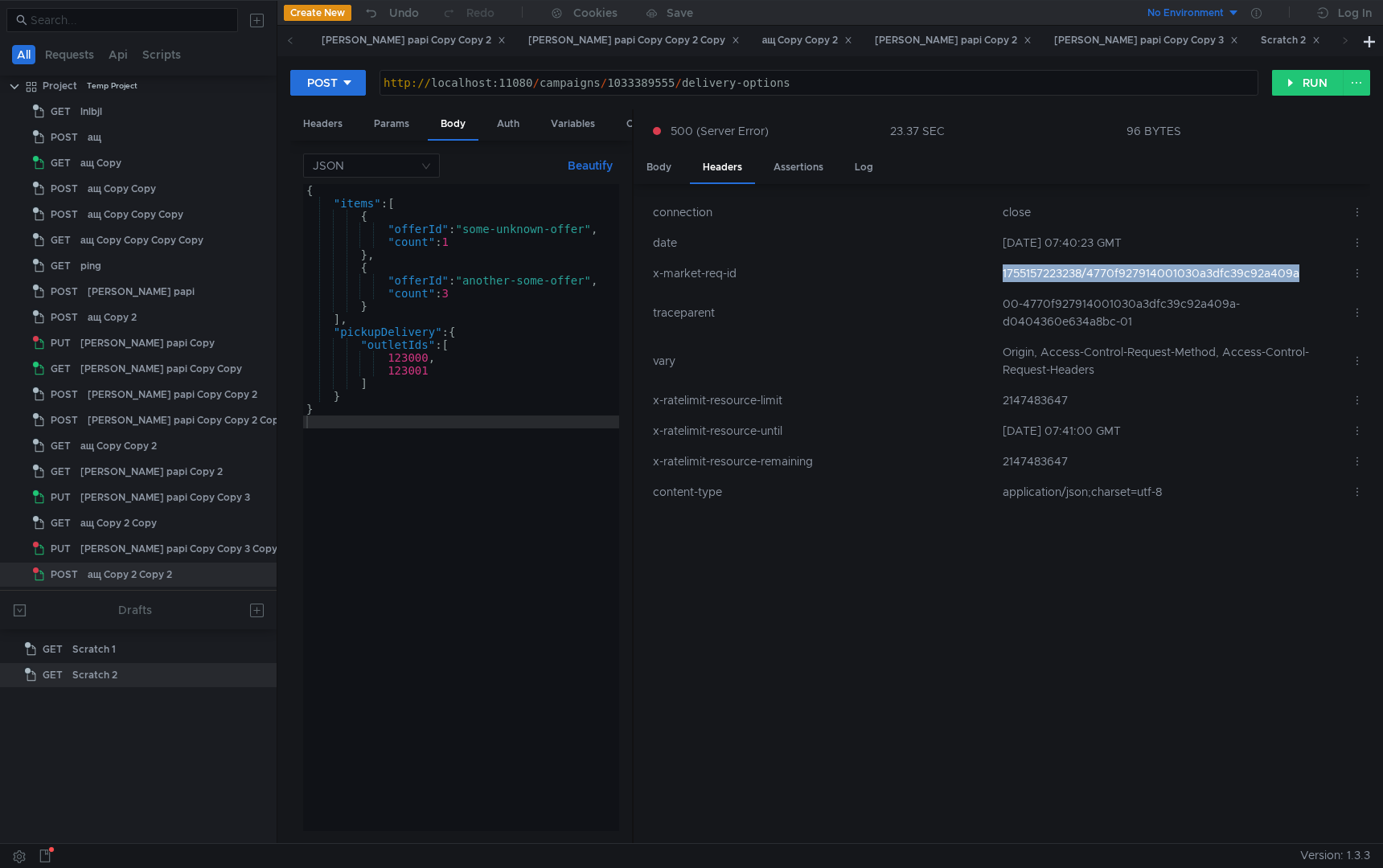
drag, startPoint x: 996, startPoint y: 273, endPoint x: 1322, endPoint y: 271, distance: 326.0
click at [1322, 271] on td "1755157223238/4770f927914001030a3dfc39c92a409a" at bounding box center [1171, 273] width 349 height 31
copy td "1755157223238/4770f927914001030a3dfc39c92a409a"
